Goal: Task Accomplishment & Management: Manage account settings

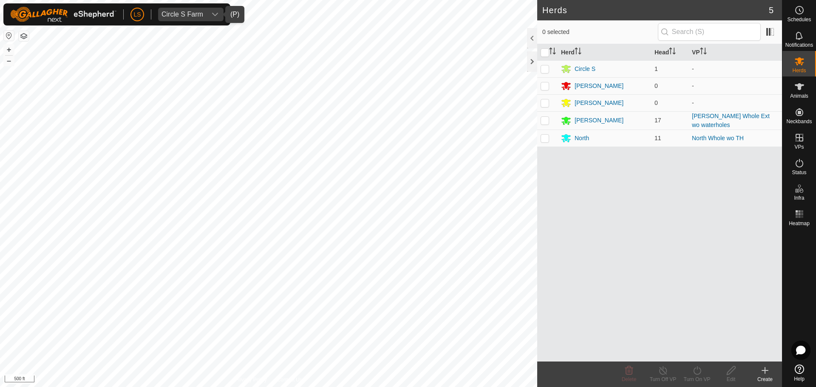
click at [213, 16] on icon "dropdown trigger" at bounding box center [215, 14] width 7 height 7
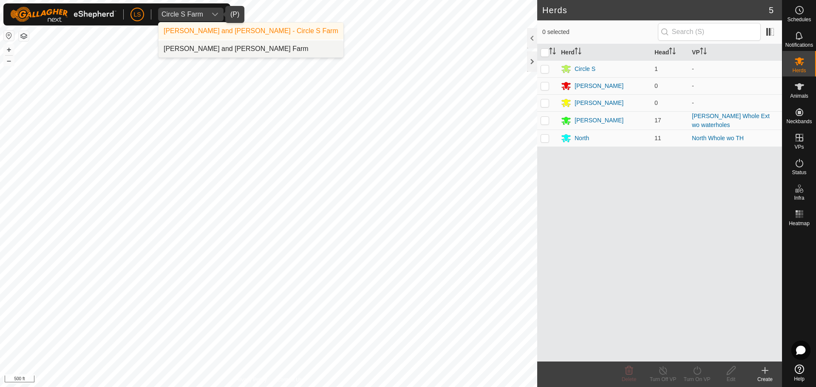
click at [217, 46] on li "[PERSON_NAME] and [PERSON_NAME] Farm" at bounding box center [250, 48] width 185 height 17
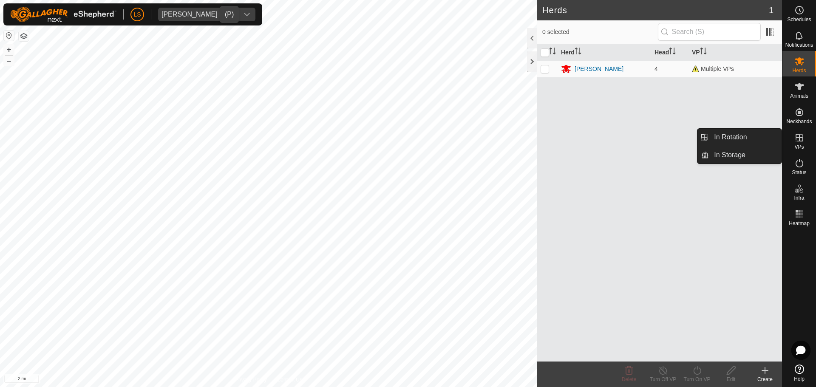
click at [798, 139] on icon at bounding box center [799, 138] width 10 height 10
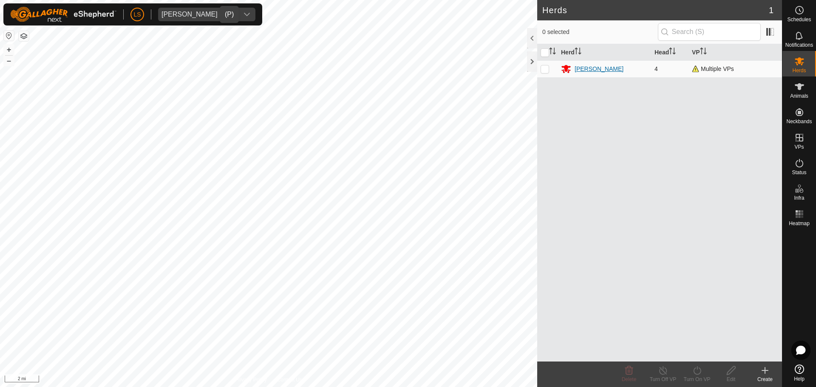
click at [582, 68] on div "[PERSON_NAME]" at bounding box center [598, 69] width 49 height 9
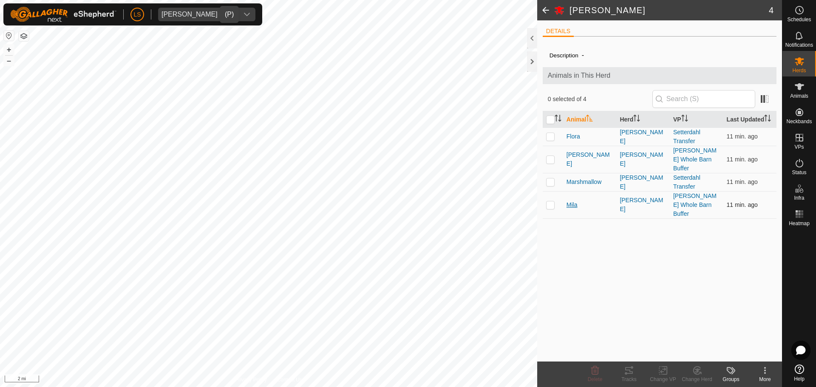
click at [571, 201] on span "Mila" at bounding box center [571, 205] width 11 height 9
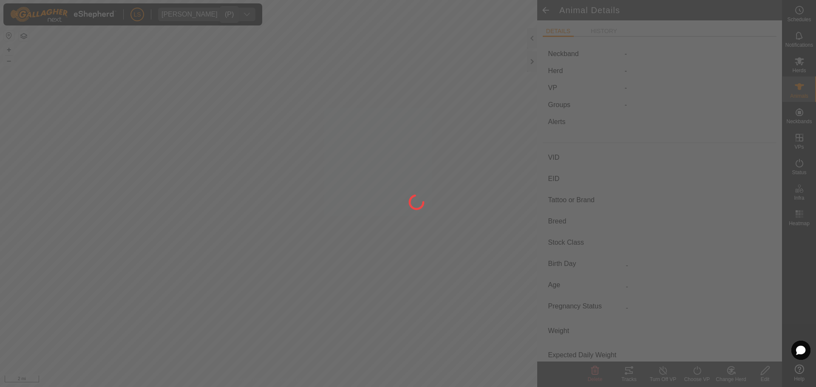
type input "Mila"
type input "-"
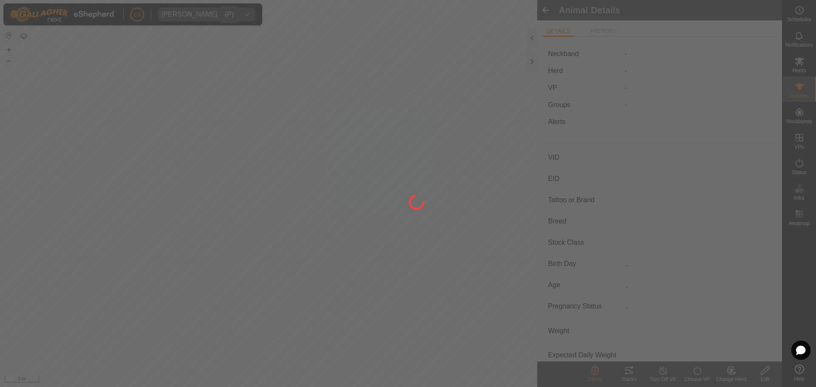
type input "0 kg"
type input "-"
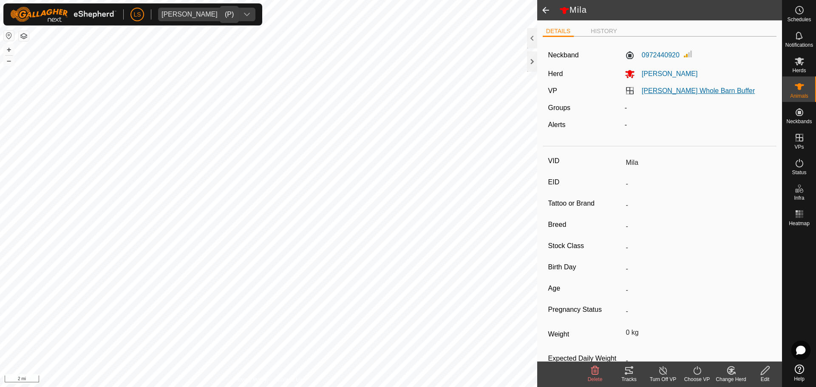
click at [663, 92] on link "[PERSON_NAME] Whole Barn Buffer" at bounding box center [698, 90] width 113 height 7
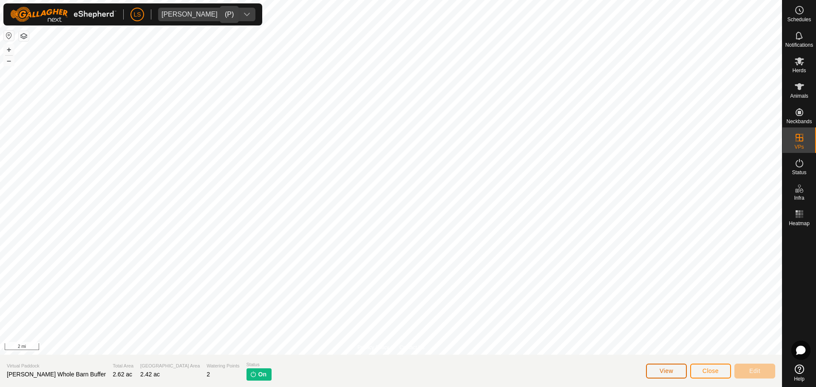
click at [668, 370] on span "View" at bounding box center [666, 371] width 14 height 7
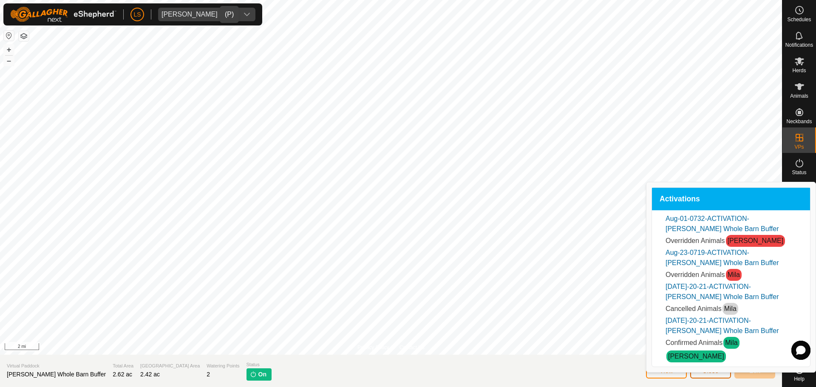
click at [718, 371] on span "Close" at bounding box center [710, 371] width 16 height 7
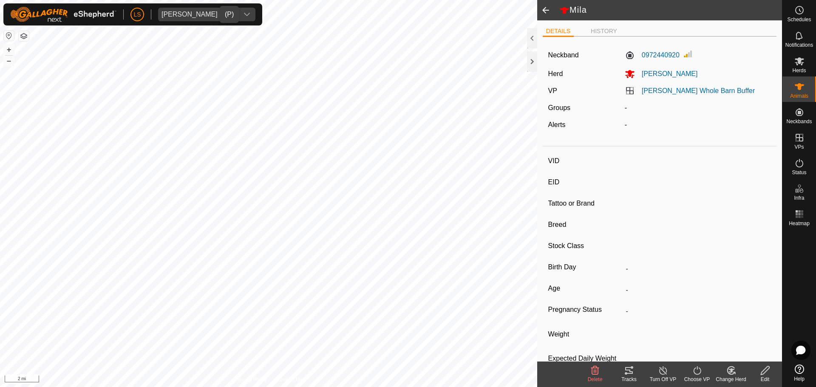
type input "Mila"
type input "-"
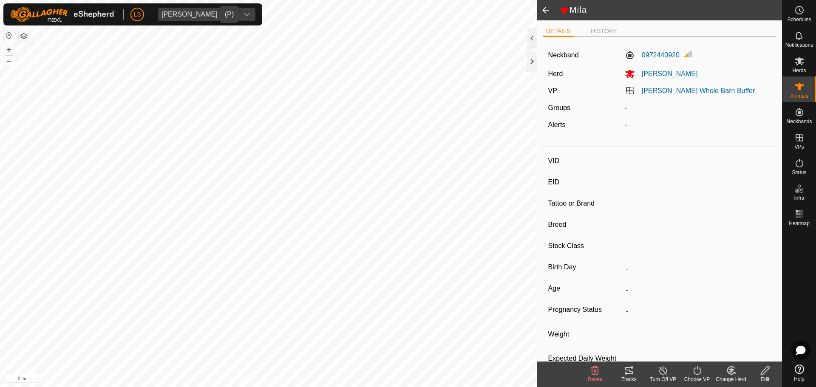
type input "0 kg"
type input "-"
click at [8, 50] on button "+" at bounding box center [9, 50] width 10 height 10
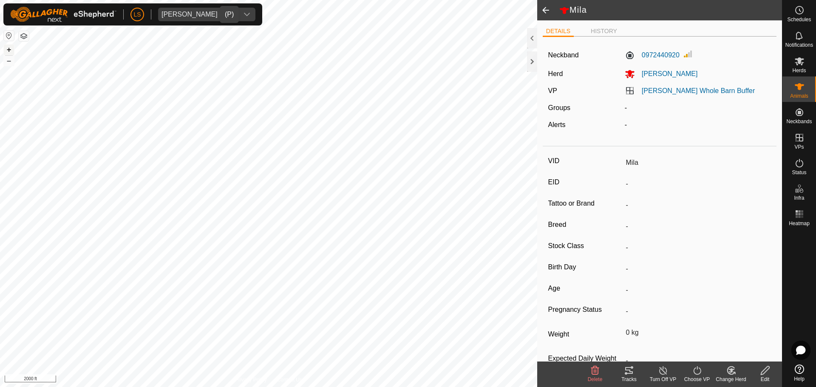
click at [8, 50] on button "+" at bounding box center [9, 50] width 10 height 10
click at [8, 49] on button "+" at bounding box center [9, 50] width 10 height 10
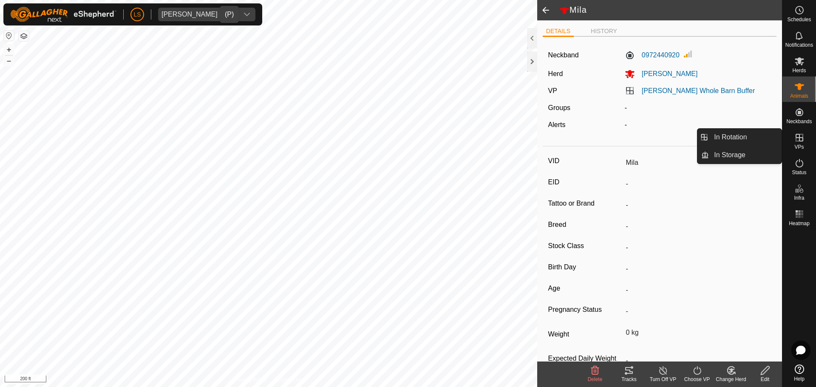
click at [801, 139] on icon at bounding box center [799, 138] width 10 height 10
click at [748, 138] on link "In Rotation" at bounding box center [745, 137] width 73 height 17
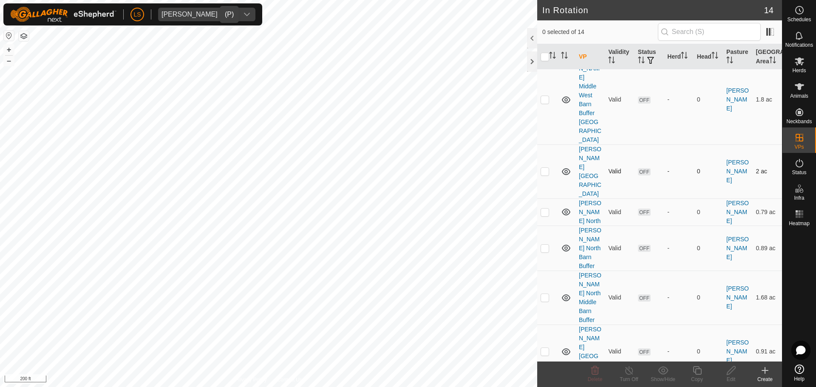
scroll to position [185, 0]
checkbox input "true"
click at [699, 376] on div "Copy" at bounding box center [697, 380] width 34 height 8
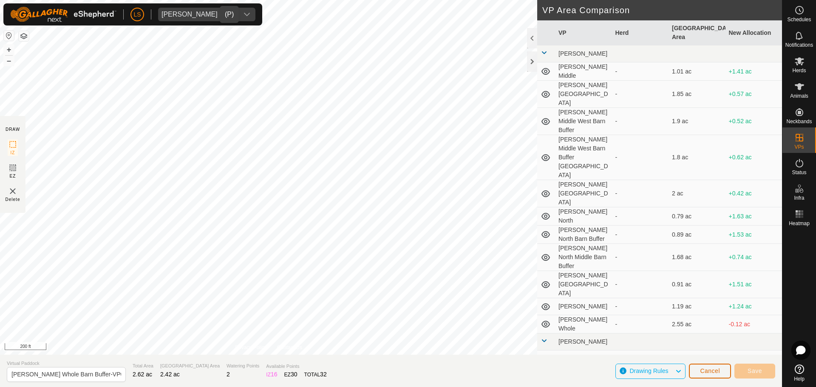
click at [708, 373] on span "Cancel" at bounding box center [710, 371] width 20 height 7
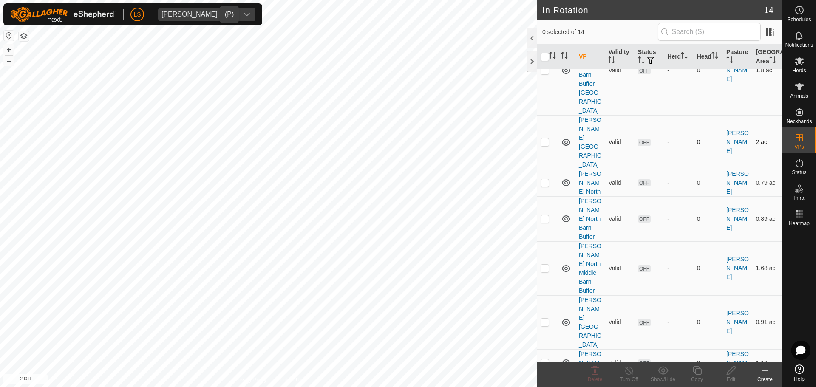
scroll to position [218, 0]
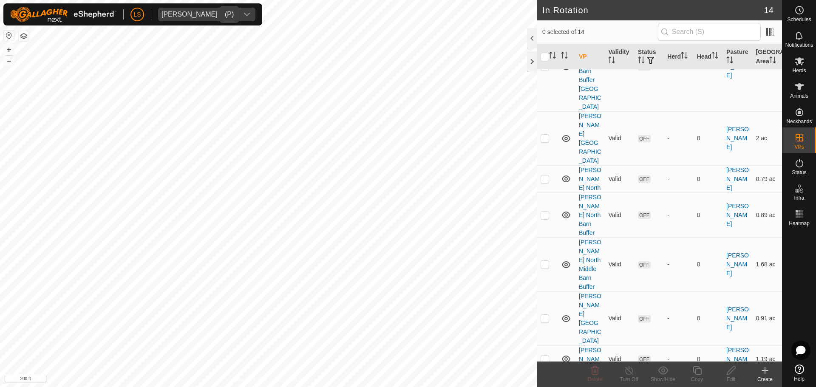
checkbox input "true"
click at [697, 370] on icon at bounding box center [697, 370] width 11 height 10
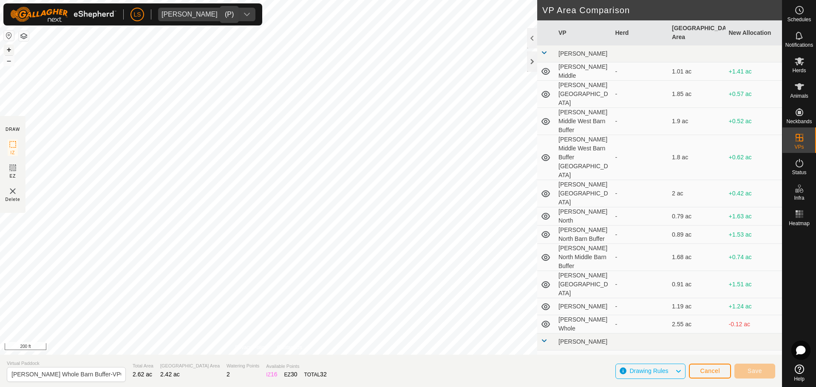
click at [8, 48] on button "+" at bounding box center [9, 50] width 10 height 10
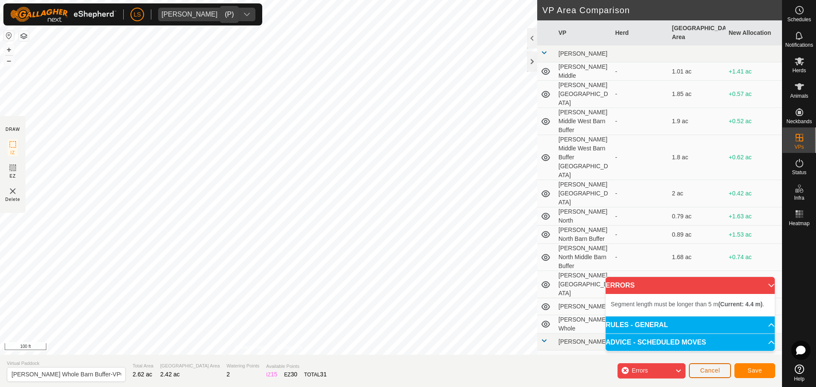
click at [712, 368] on span "Cancel" at bounding box center [710, 370] width 20 height 7
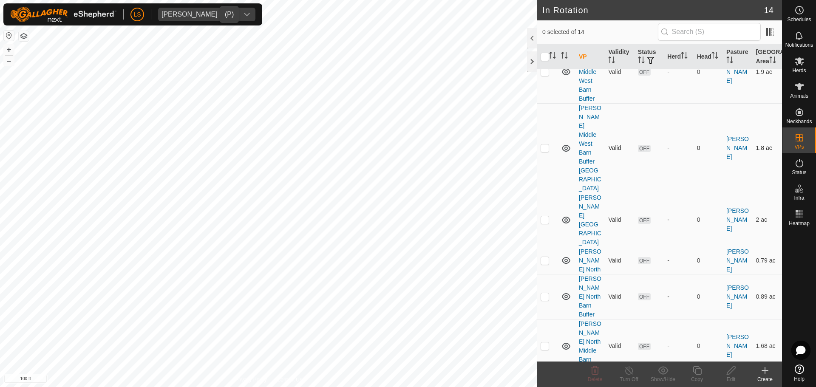
scroll to position [135, 0]
click at [8, 49] on button "+" at bounding box center [9, 50] width 10 height 10
checkbox input "true"
click at [692, 376] on div "Copy" at bounding box center [697, 380] width 34 height 8
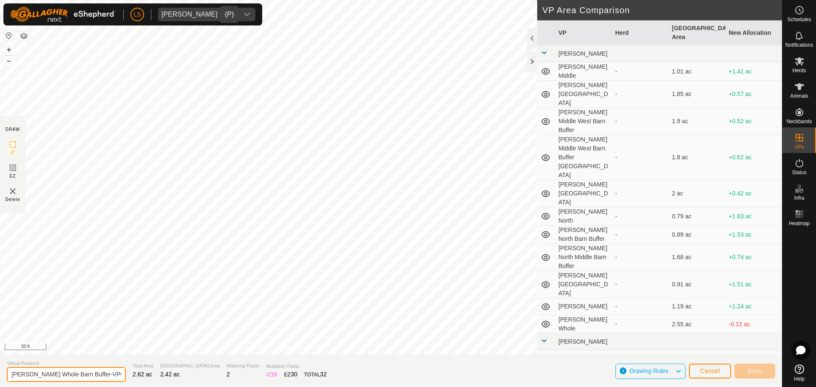
drag, startPoint x: 105, startPoint y: 375, endPoint x: 81, endPoint y: 374, distance: 24.3
click at [81, 374] on input "[PERSON_NAME] Whole Barn Buffer-VP001" at bounding box center [66, 374] width 119 height 15
type input "[PERSON_NAME] Whole Barn Buffer 5"
click at [754, 368] on span "Save" at bounding box center [754, 371] width 14 height 7
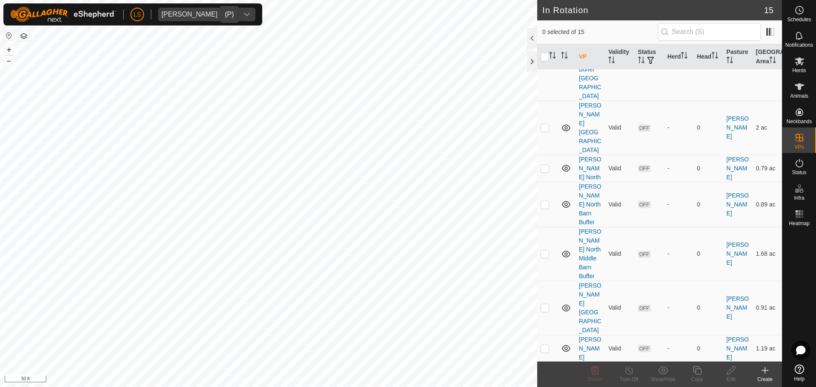
scroll to position [235, 0]
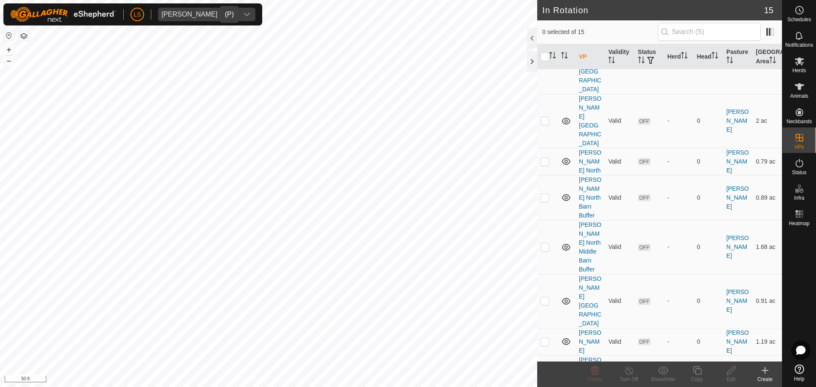
click at [25, 33] on button "button" at bounding box center [24, 36] width 10 height 10
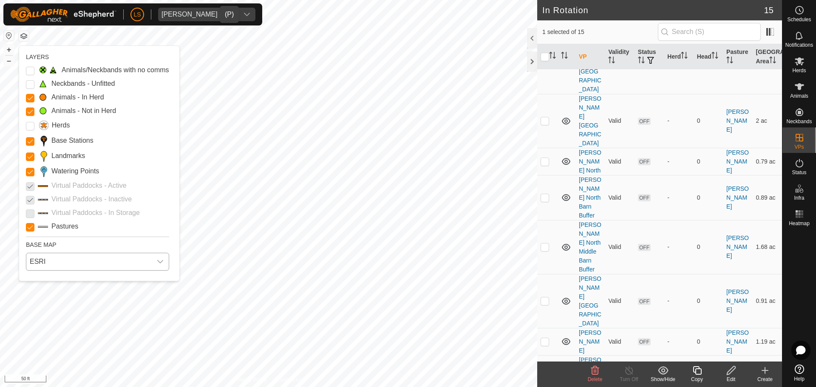
click at [69, 258] on span "ESRI" at bounding box center [88, 261] width 125 height 17
click at [71, 280] on li "Azure" at bounding box center [98, 280] width 142 height 17
click at [71, 261] on span "Azure" at bounding box center [88, 261] width 125 height 17
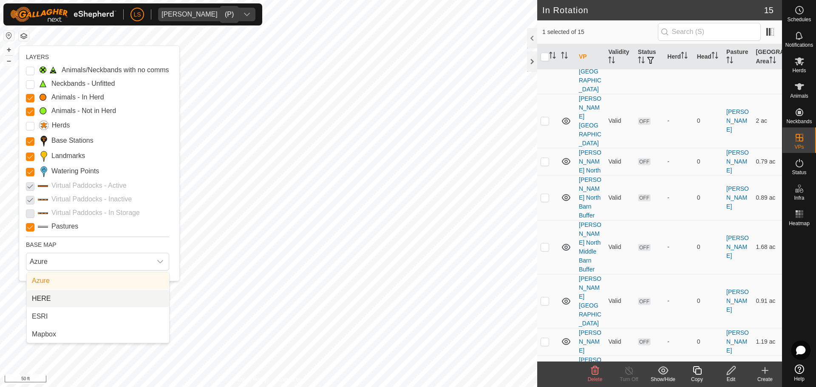
click at [74, 299] on li "HERE" at bounding box center [98, 298] width 142 height 17
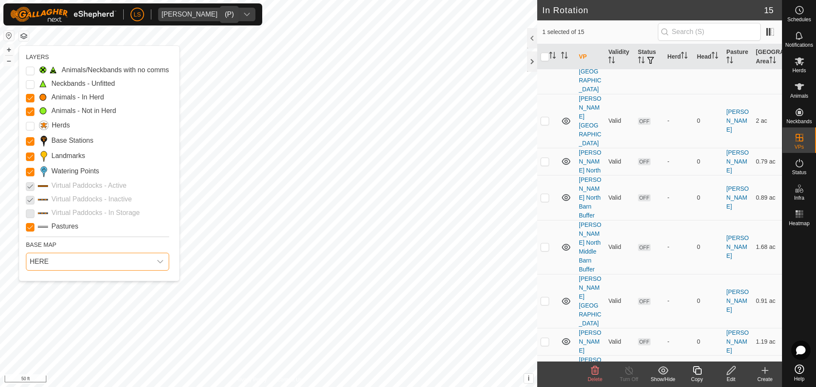
click at [80, 262] on span "HERE" at bounding box center [88, 261] width 125 height 17
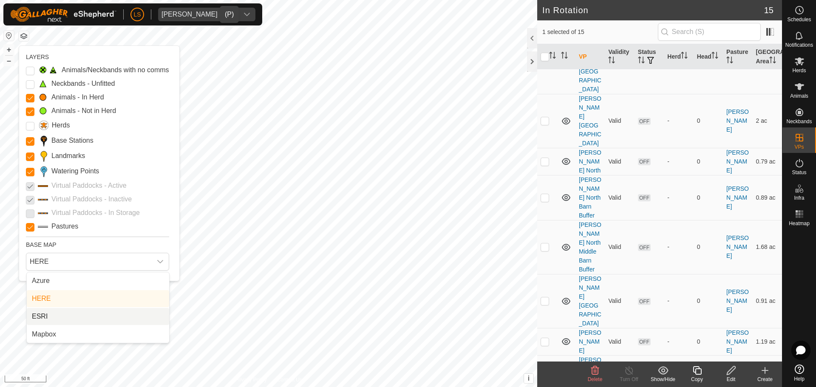
click at [80, 314] on li "ESRI" at bounding box center [98, 316] width 142 height 17
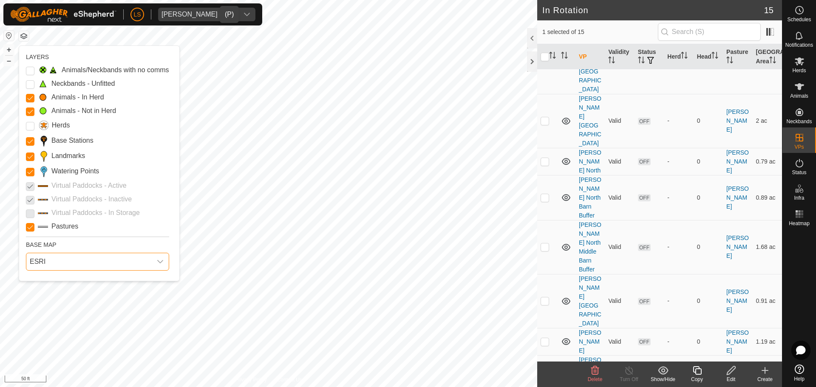
click at [96, 262] on span "ESRI" at bounding box center [88, 261] width 125 height 17
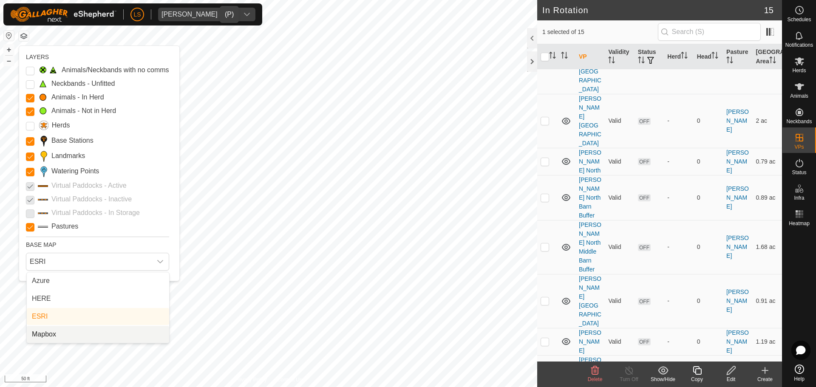
click at [92, 331] on li "Mapbox" at bounding box center [98, 334] width 142 height 17
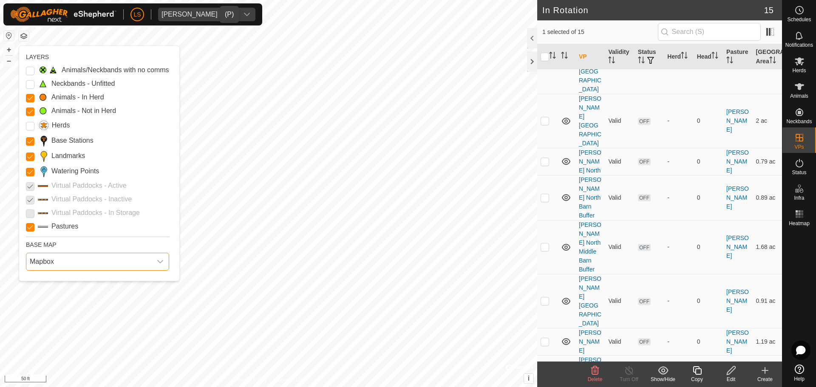
click at [91, 266] on span "Mapbox" at bounding box center [88, 261] width 125 height 17
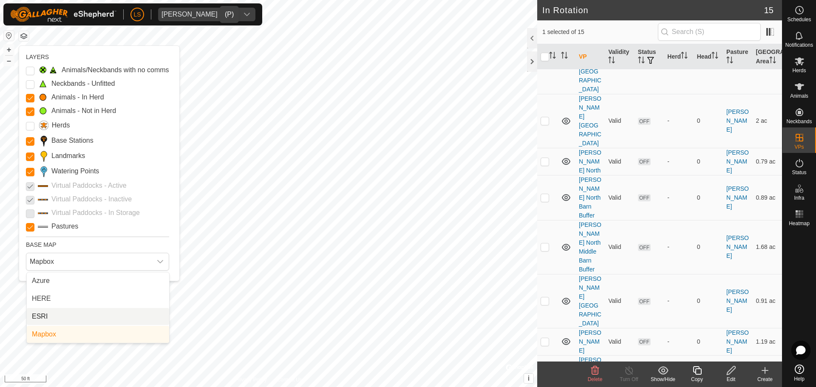
click at [90, 316] on li "ESRI" at bounding box center [98, 316] width 142 height 17
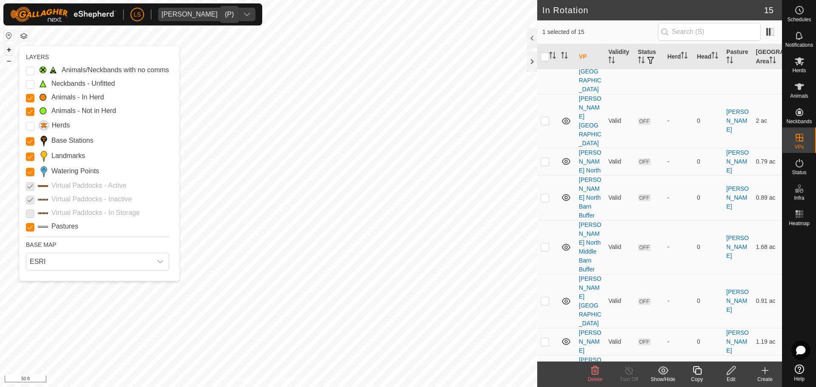
click at [6, 50] on button "+" at bounding box center [9, 50] width 10 height 10
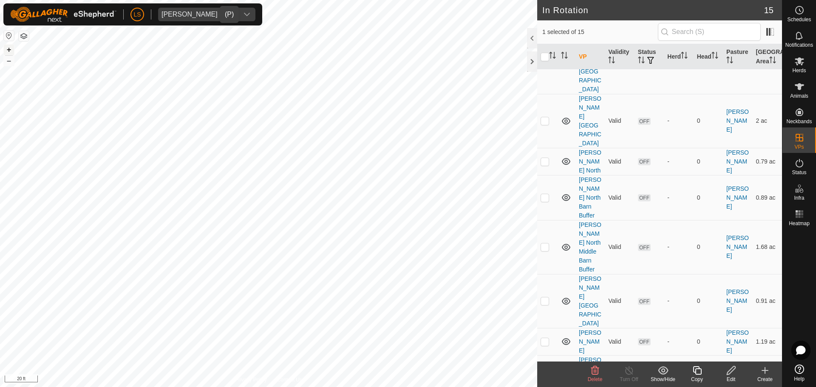
click at [6, 50] on button "+" at bounding box center [9, 50] width 10 height 10
click at [8, 62] on button "–" at bounding box center [9, 61] width 10 height 10
checkbox input "false"
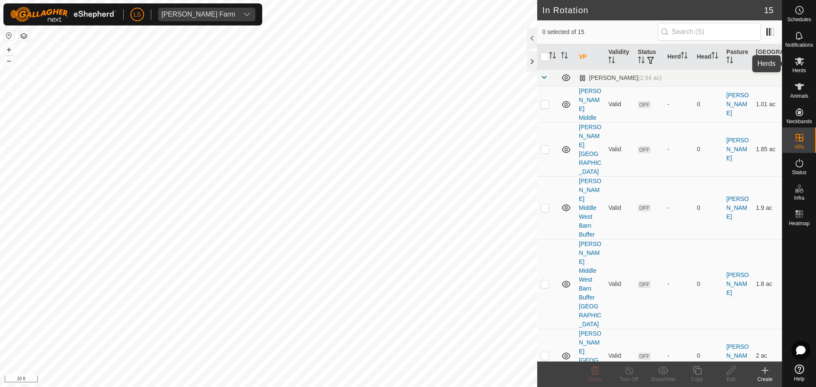
click at [803, 68] on span "Herds" at bounding box center [799, 70] width 14 height 5
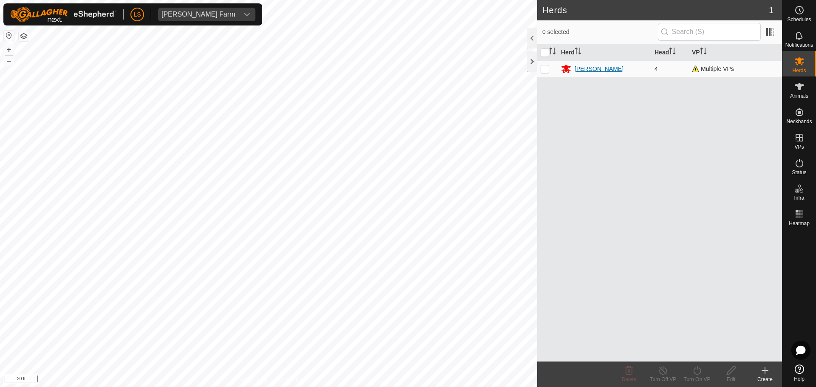
click at [590, 68] on div "[PERSON_NAME]" at bounding box center [598, 69] width 49 height 9
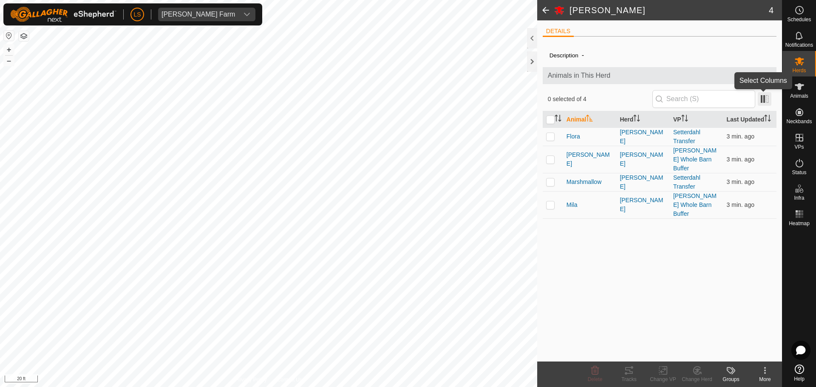
click at [762, 102] on span at bounding box center [765, 99] width 14 height 14
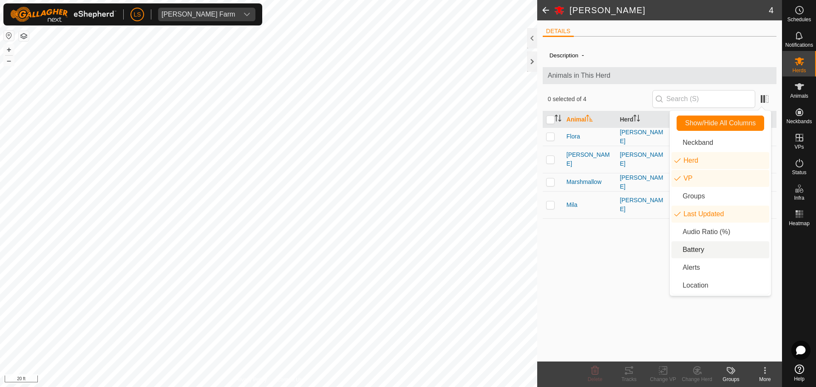
click at [712, 244] on li "Battery" at bounding box center [720, 249] width 98 height 17
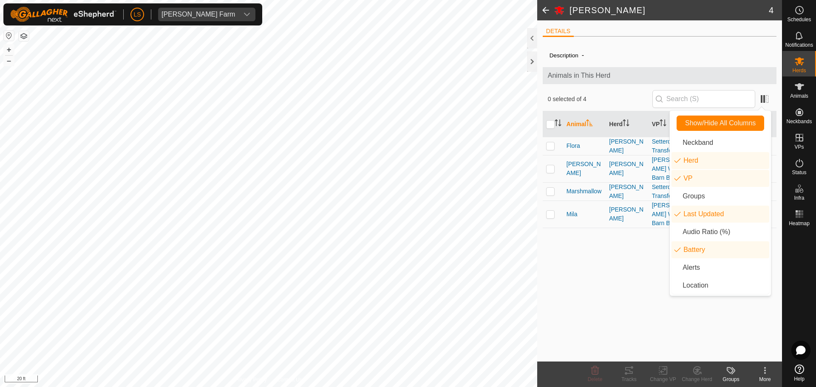
click at [646, 244] on div "Description - Animals in This Herd 0 selected of 4 Animal Herd VP Last Updated …" at bounding box center [660, 202] width 234 height 318
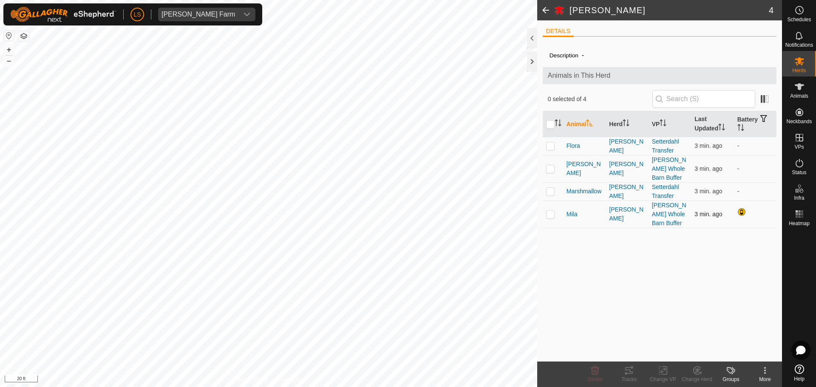
click at [548, 216] on p-checkbox at bounding box center [550, 214] width 8 height 7
click at [550, 216] on p-checkbox at bounding box center [550, 214] width 8 height 7
checkbox input "false"
click at [550, 172] on td at bounding box center [553, 168] width 20 height 27
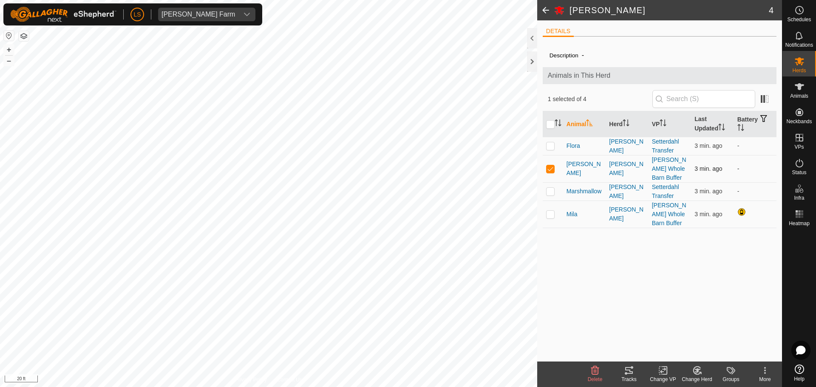
checkbox input "false"
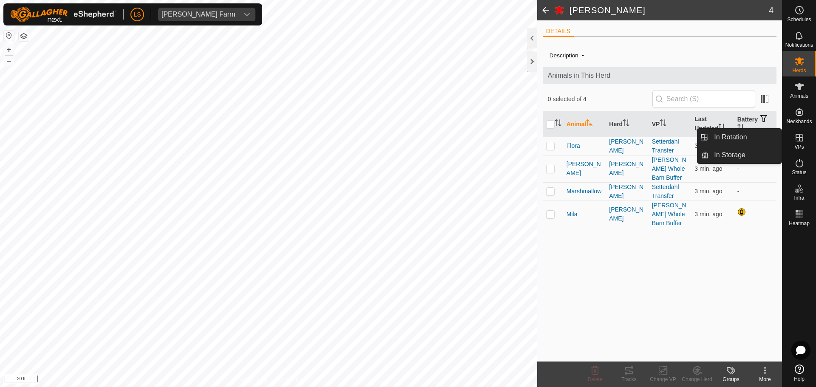
click at [802, 139] on icon at bounding box center [799, 138] width 8 height 8
click at [767, 139] on link "In Rotation" at bounding box center [745, 137] width 73 height 17
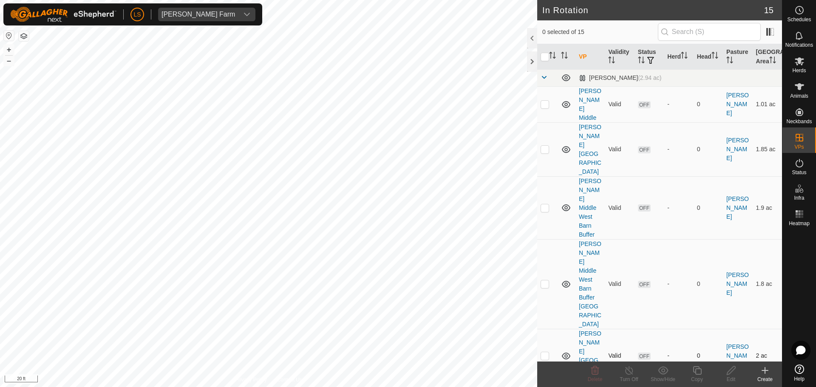
scroll to position [256, 0]
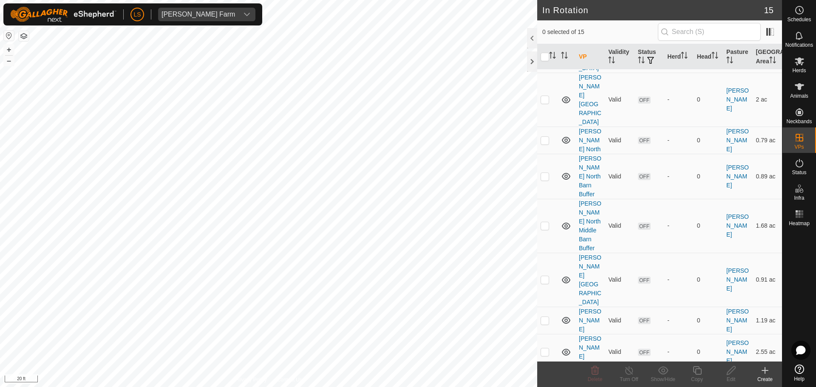
checkbox input "true"
click at [137, 20] on p-avatar "LS" at bounding box center [137, 15] width 14 height 14
click at [167, 50] on link "Settings" at bounding box center [176, 50] width 84 height 14
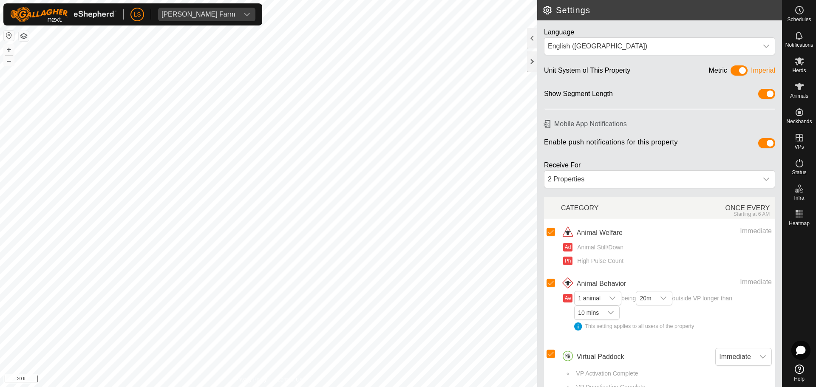
scroll to position [16, 0]
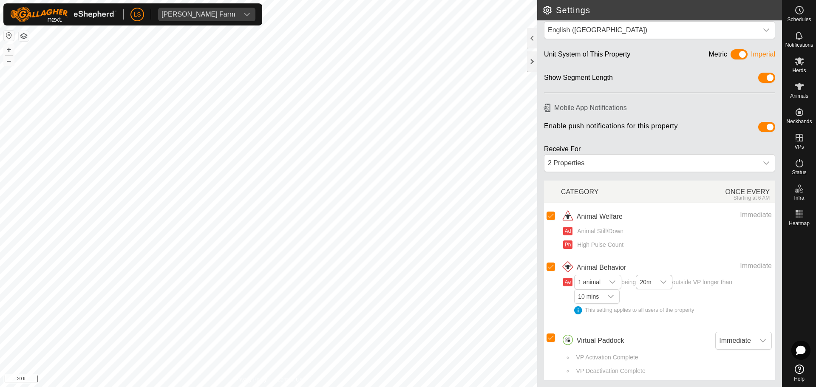
click at [665, 279] on icon "dropdown trigger" at bounding box center [663, 282] width 7 height 7
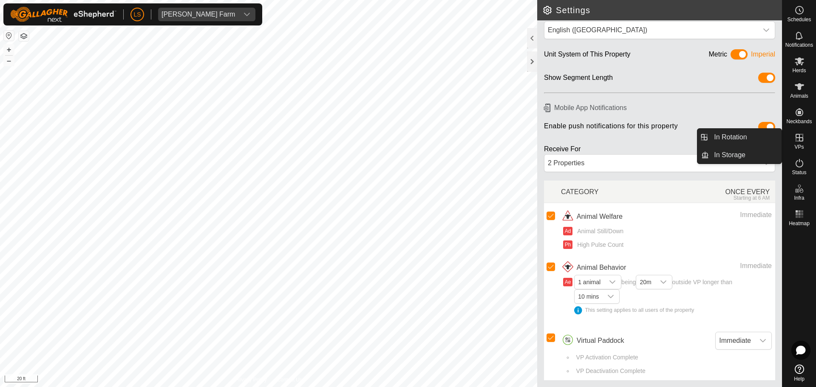
click at [792, 139] on es-virtualpaddocks-svg-icon at bounding box center [799, 138] width 15 height 14
click at [799, 140] on icon at bounding box center [799, 138] width 8 height 8
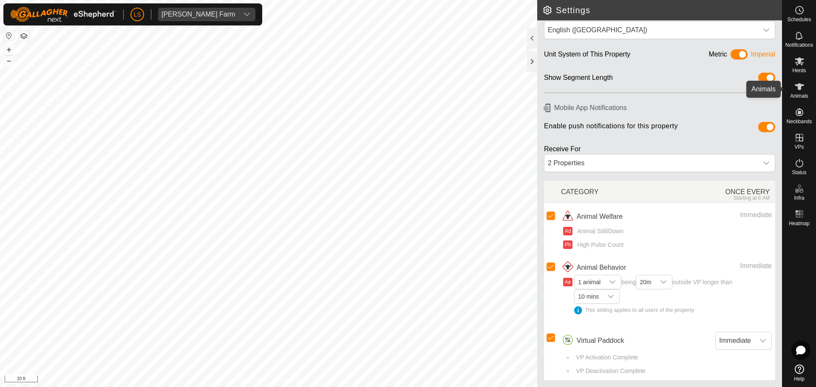
click at [798, 90] on icon at bounding box center [799, 87] width 10 height 10
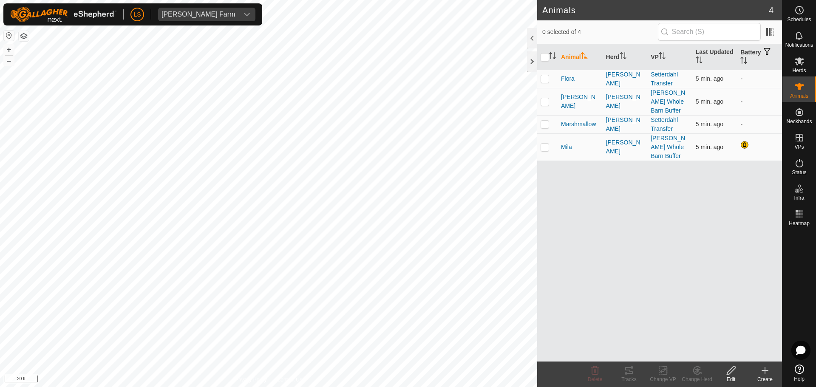
click at [544, 144] on p-checkbox at bounding box center [544, 147] width 8 height 7
checkbox input "true"
click at [544, 98] on p-checkbox at bounding box center [544, 101] width 8 height 7
checkbox input "true"
click at [664, 372] on icon at bounding box center [663, 370] width 11 height 10
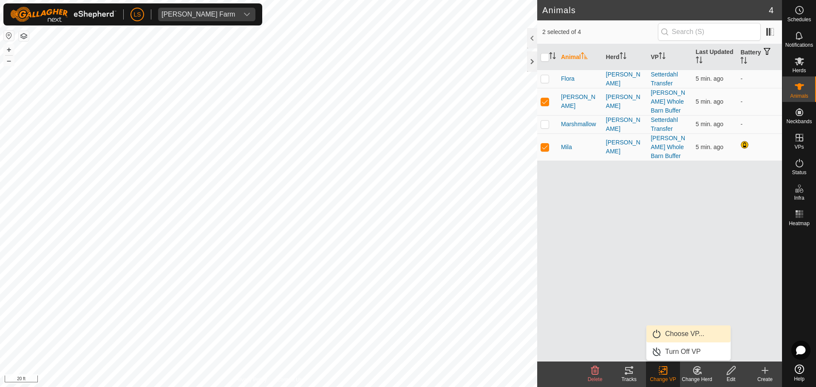
click at [679, 333] on link "Choose VP..." at bounding box center [688, 333] width 84 height 17
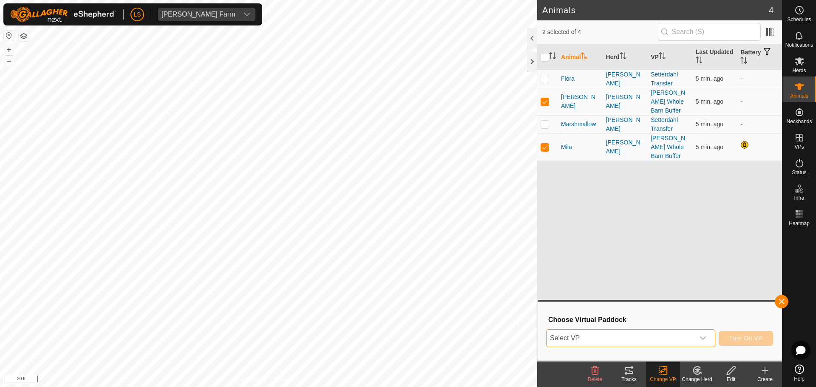
click at [688, 340] on span "Select VP" at bounding box center [620, 338] width 148 height 17
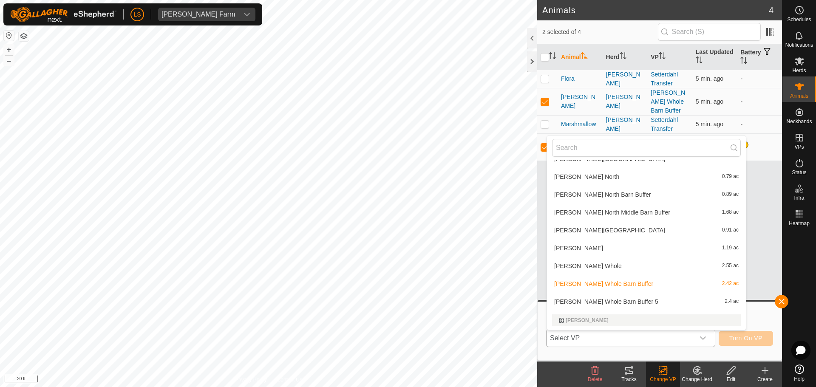
scroll to position [93, 0]
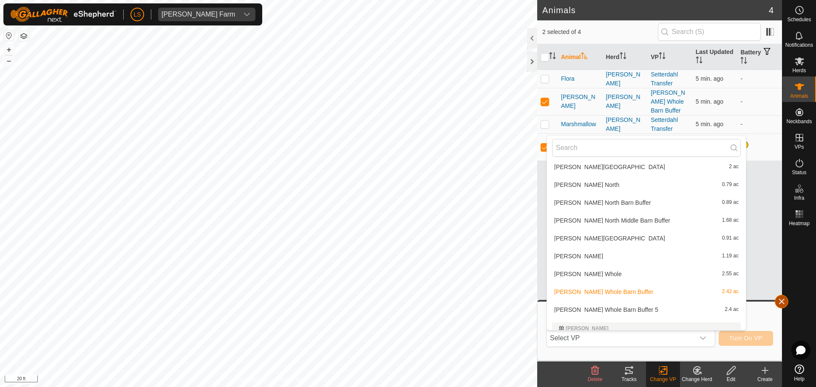
click at [784, 301] on button "button" at bounding box center [782, 302] width 14 height 14
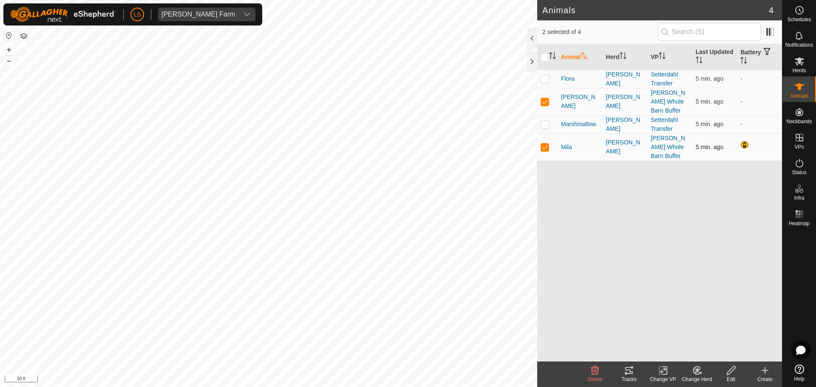
click at [546, 144] on p-checkbox at bounding box center [544, 147] width 8 height 7
checkbox input "false"
click at [546, 98] on p-checkbox at bounding box center [544, 101] width 8 height 7
checkbox input "false"
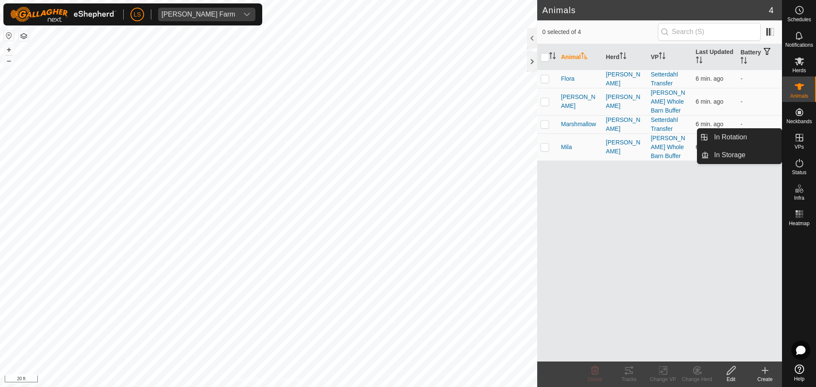
click at [806, 146] on div "VPs" at bounding box center [799, 139] width 34 height 25
click at [765, 136] on link "In Rotation" at bounding box center [745, 137] width 73 height 17
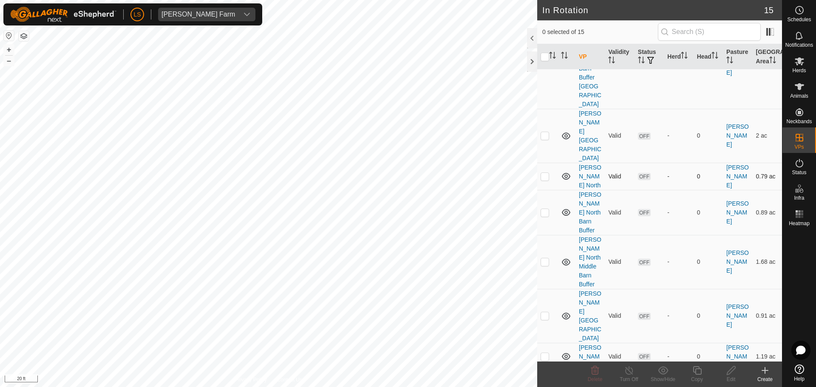
scroll to position [256, 0]
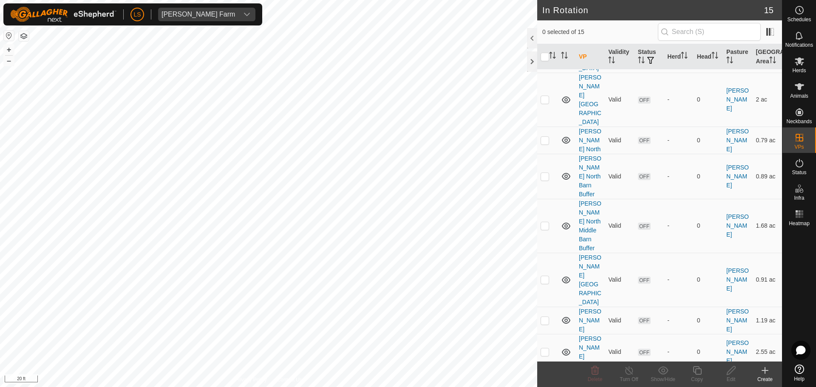
checkbox input "true"
click at [11, 62] on button "–" at bounding box center [9, 61] width 10 height 10
